Goal: Find specific page/section: Find specific page/section

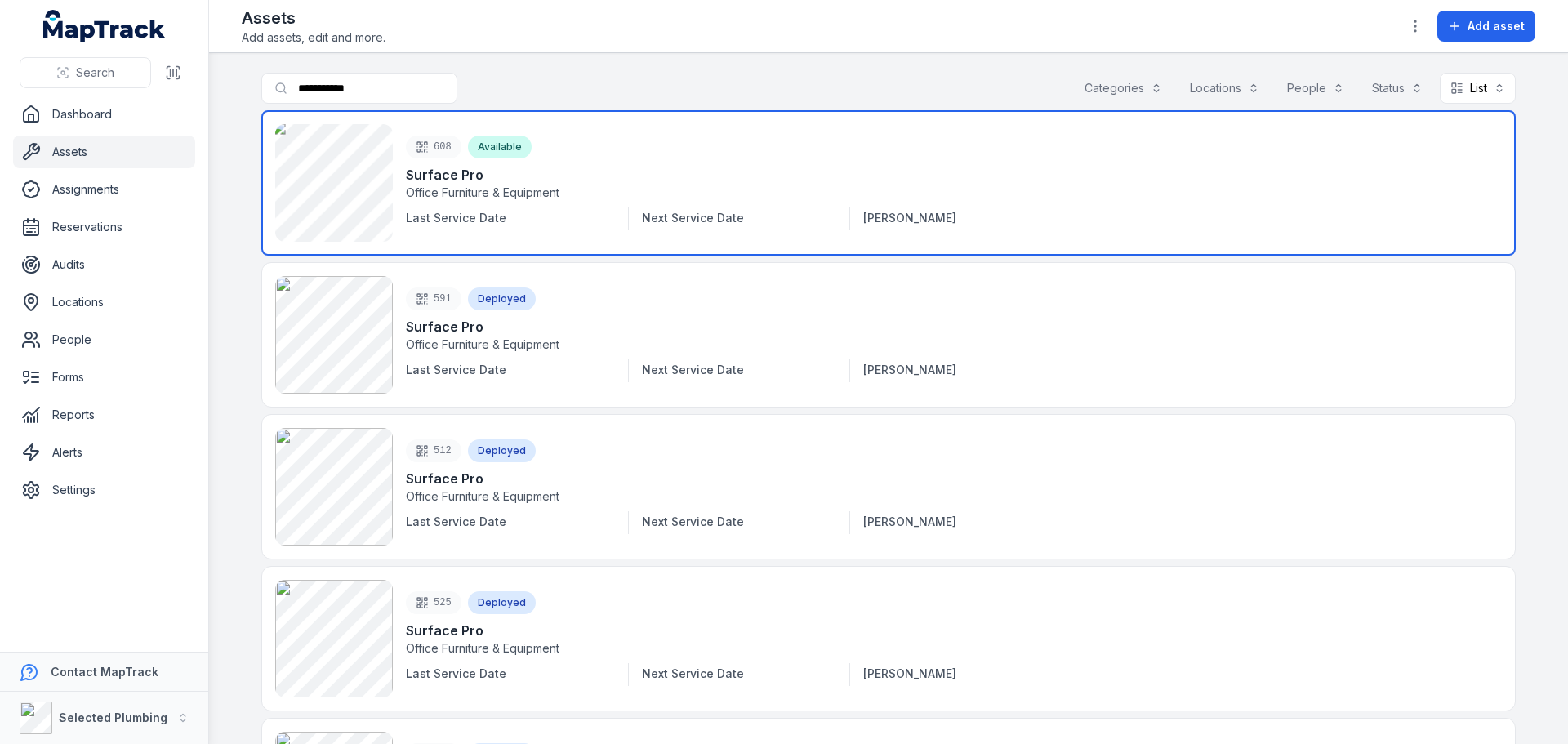
click at [344, 184] on link at bounding box center [889, 184] width 1255 height 146
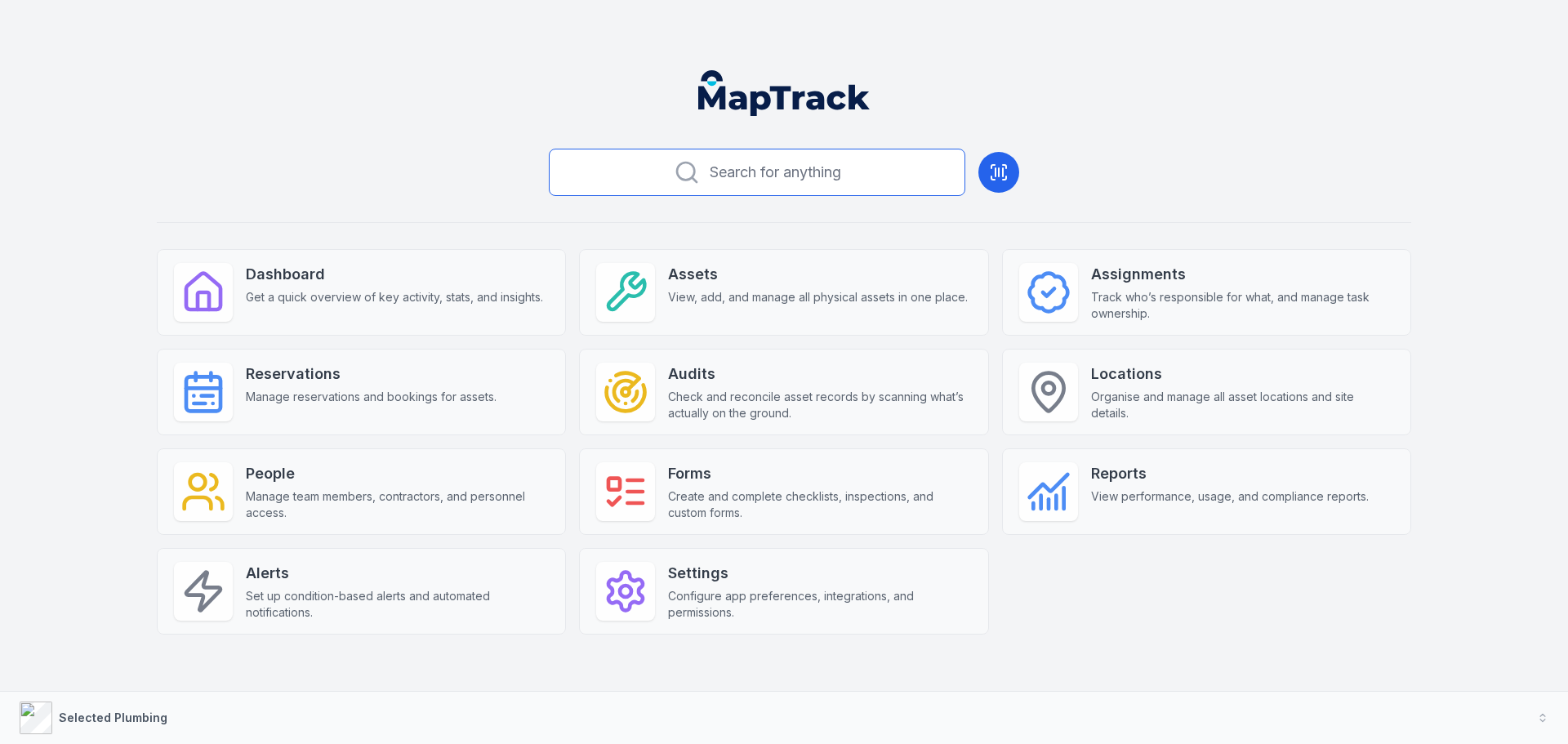
click at [759, 163] on span "Search for anything" at bounding box center [775, 172] width 132 height 23
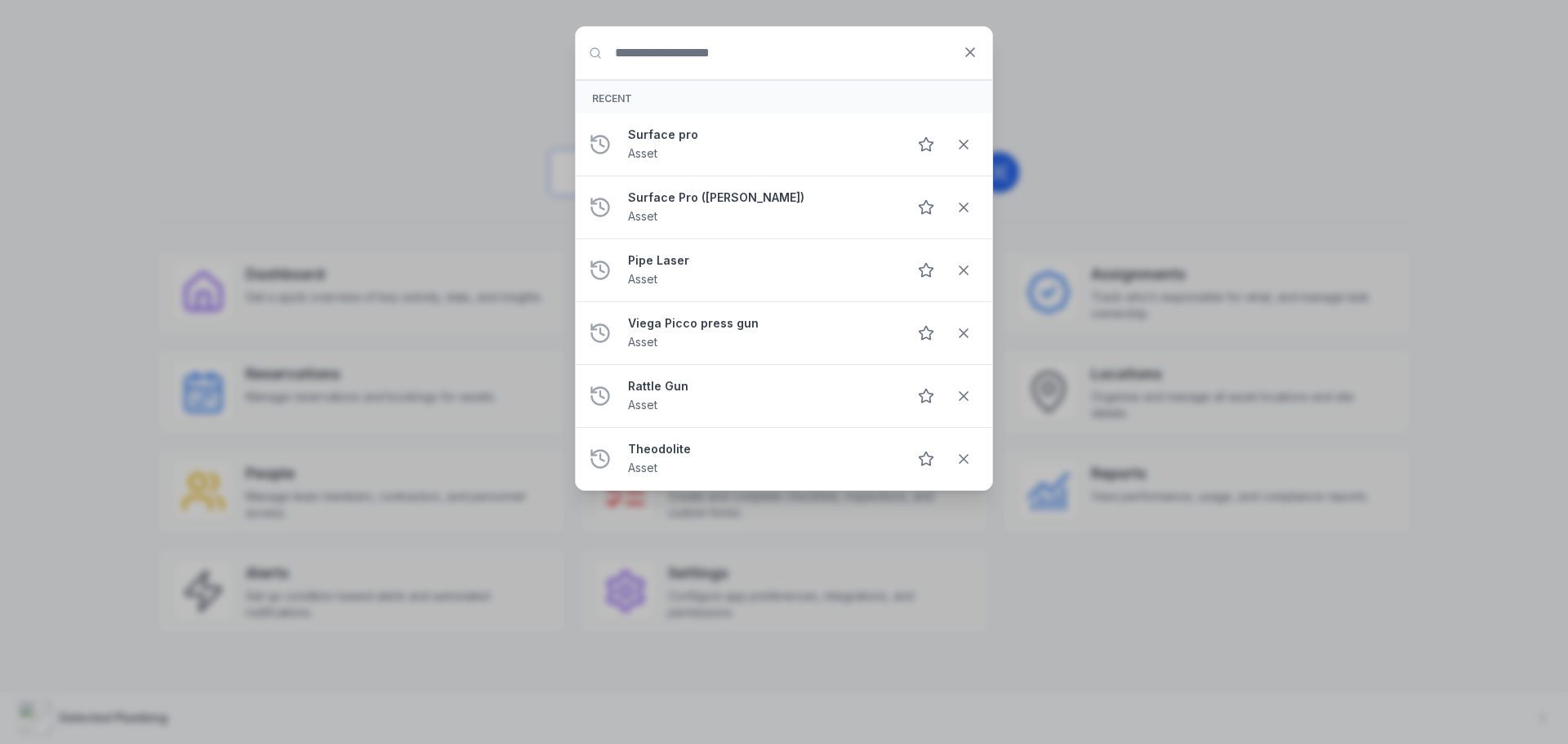
click at [759, 163] on li "Surface pro Asset" at bounding box center [784, 145] width 416 height 62
click at [662, 133] on strong "Surface pro" at bounding box center [761, 134] width 266 height 16
